Goal: Information Seeking & Learning: Learn about a topic

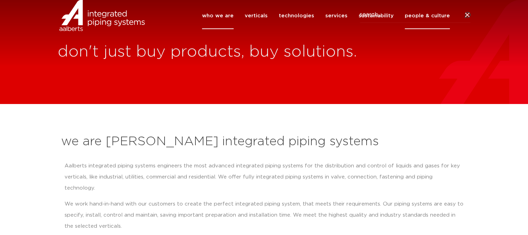
click at [430, 27] on link "people & culture" at bounding box center [426, 15] width 45 height 27
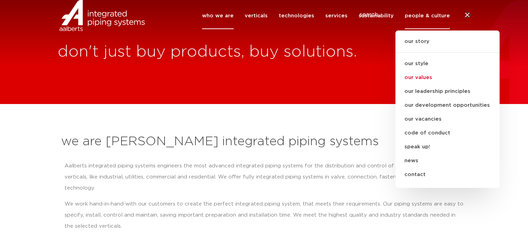
click at [425, 85] on link "our values" at bounding box center [447, 78] width 104 height 14
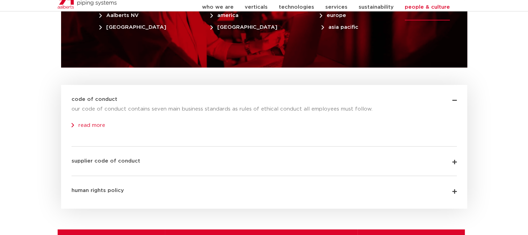
scroll to position [2231, 0]
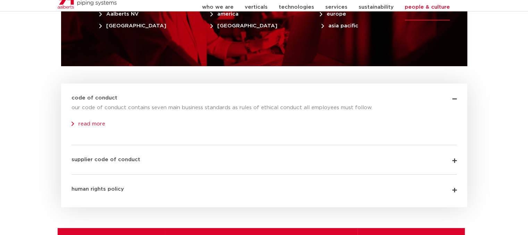
click at [112, 187] on link "human rights policy" at bounding box center [97, 189] width 52 height 5
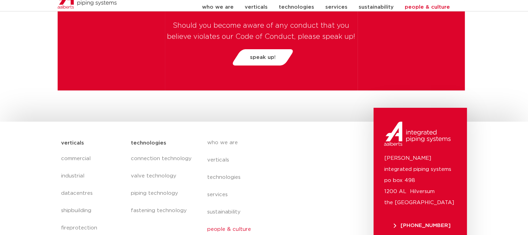
scroll to position [2517, 0]
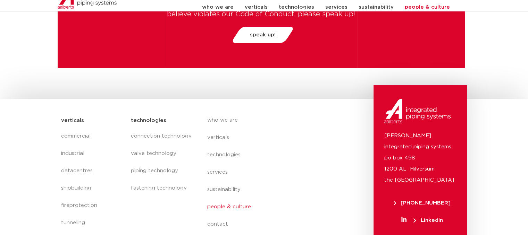
type input "diversity"
click button "Search" at bounding box center [0, 0] width 0 height 0
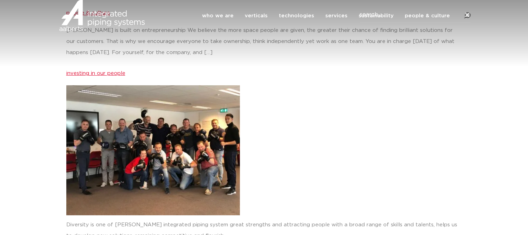
click at [90, 72] on link "investing in our people" at bounding box center [95, 73] width 59 height 5
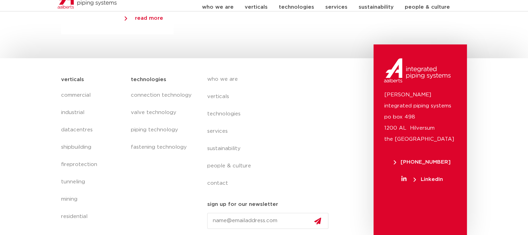
scroll to position [541, 0]
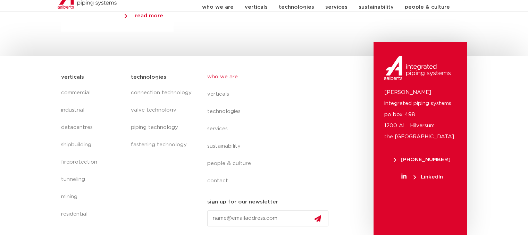
click at [224, 75] on link "who we are" at bounding box center [270, 76] width 127 height 17
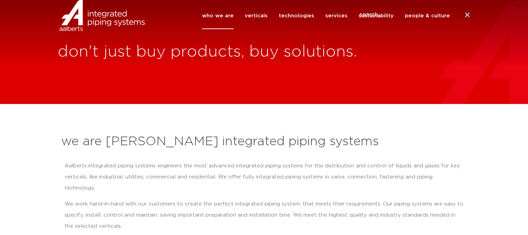
click at [222, 25] on link "who we are" at bounding box center [218, 15] width 32 height 27
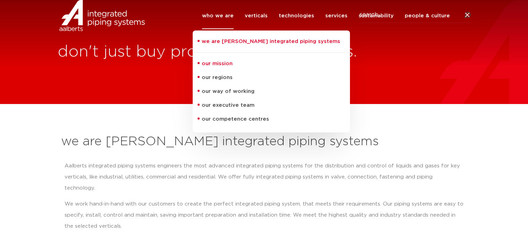
click at [223, 71] on link "our mission" at bounding box center [271, 64] width 157 height 14
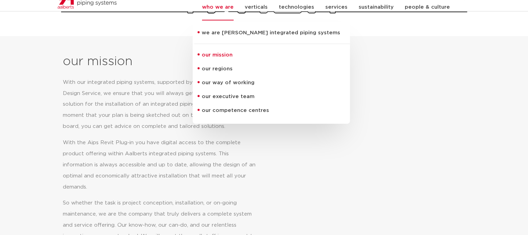
scroll to position [301, 0]
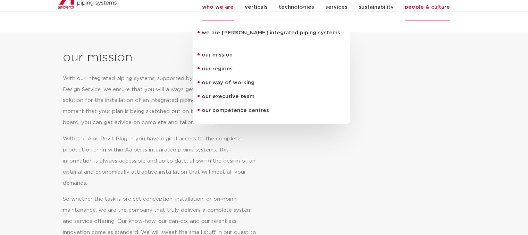
click at [423, 13] on link "people & culture" at bounding box center [426, 7] width 45 height 27
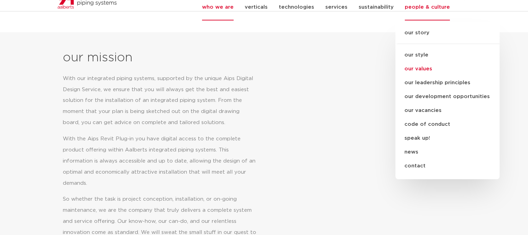
click at [418, 75] on link "our values" at bounding box center [447, 69] width 104 height 14
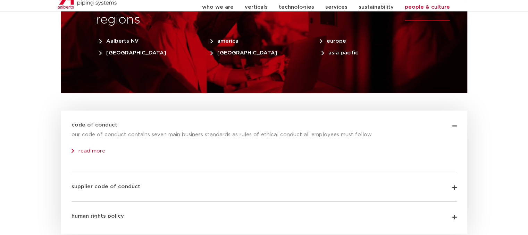
scroll to position [2204, 0]
click at [87, 148] on link "read more" at bounding box center [88, 150] width 34 height 5
